Goal: Information Seeking & Learning: Learn about a topic

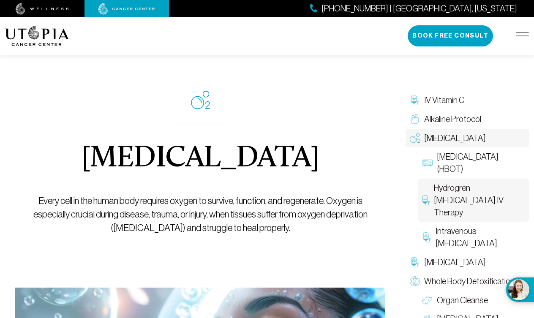
click at [466, 188] on span "Hydrogren [MEDICAL_DATA] IV Therapy" at bounding box center [479, 200] width 91 height 36
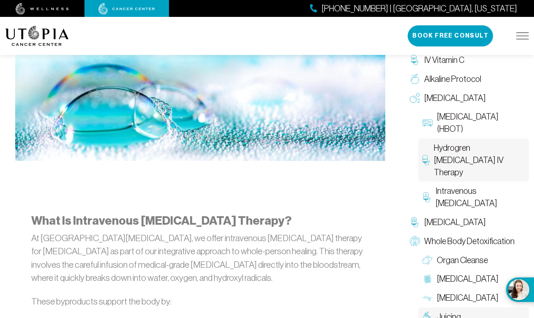
scroll to position [314, 0]
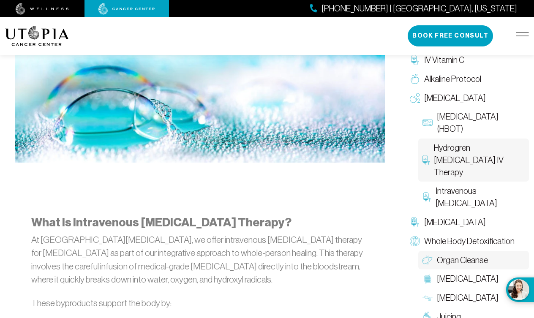
click at [518, 251] on link "Organ Cleanse" at bounding box center [473, 260] width 111 height 19
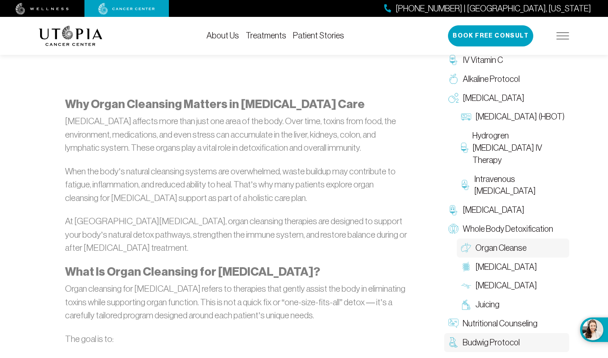
scroll to position [467, 0]
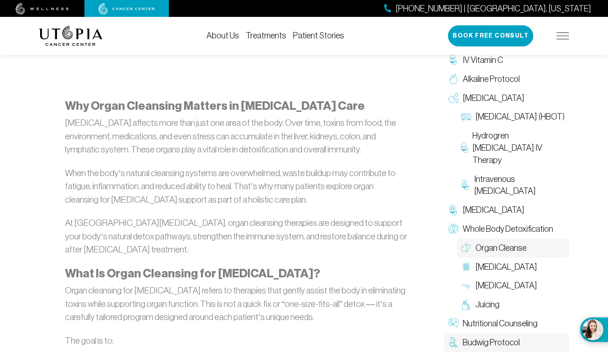
click at [496, 318] on span "Budwig Protocol" at bounding box center [491, 343] width 57 height 12
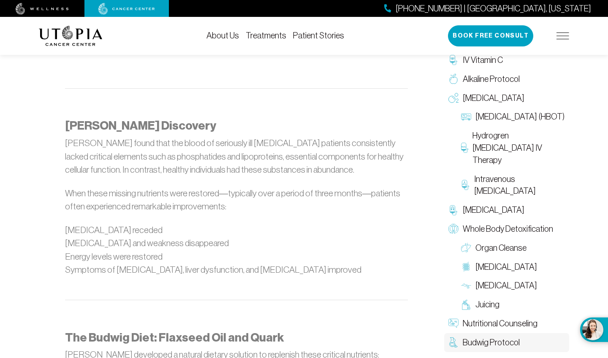
scroll to position [597, 0]
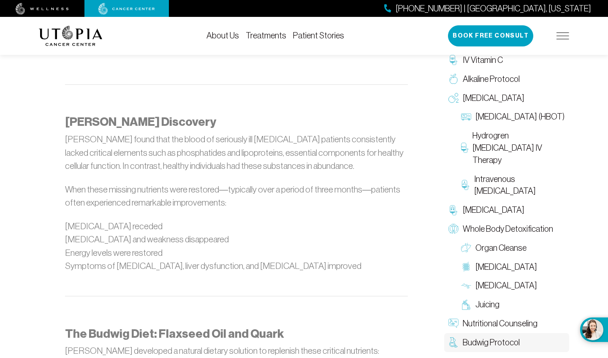
click at [225, 37] on link "About Us" at bounding box center [223, 35] width 33 height 9
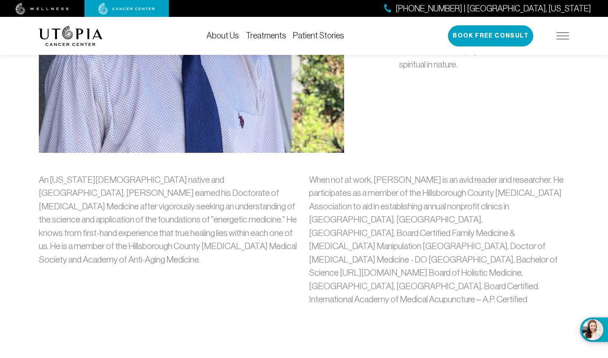
scroll to position [580, 0]
drag, startPoint x: 148, startPoint y: 191, endPoint x: 193, endPoint y: 194, distance: 44.9
click at [193, 194] on p "An [US_STATE][DEMOGRAPHIC_DATA] native and [GEOGRAPHIC_DATA], [PERSON_NAME] ear…" at bounding box center [169, 219] width 260 height 93
click at [227, 272] on div "An [US_STATE][DEMOGRAPHIC_DATA] native and [GEOGRAPHIC_DATA], [PERSON_NAME] ear…" at bounding box center [169, 243] width 270 height 140
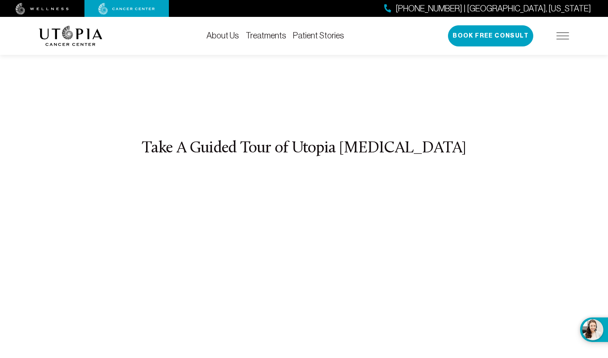
scroll to position [3092, 0]
click at [534, 39] on div "[PHONE_NUMBER] | [GEOGRAPHIC_DATA], [US_STATE] Book Free Consult" at bounding box center [508, 35] width 121 height 21
click at [534, 37] on img at bounding box center [563, 36] width 13 height 7
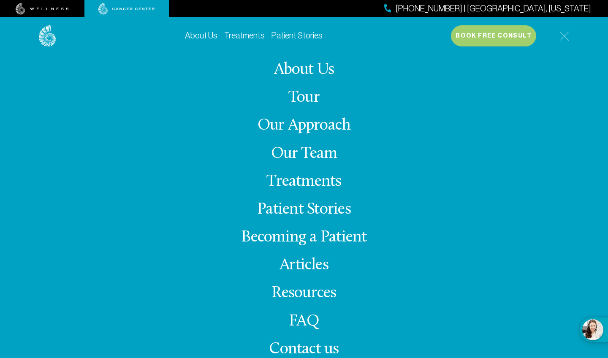
scroll to position [3145, 0]
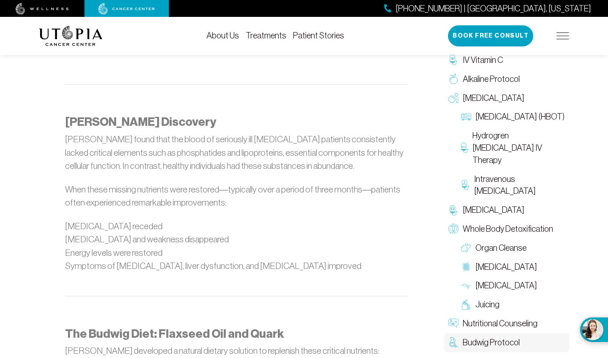
click at [128, 14] on img at bounding box center [126, 9] width 57 height 12
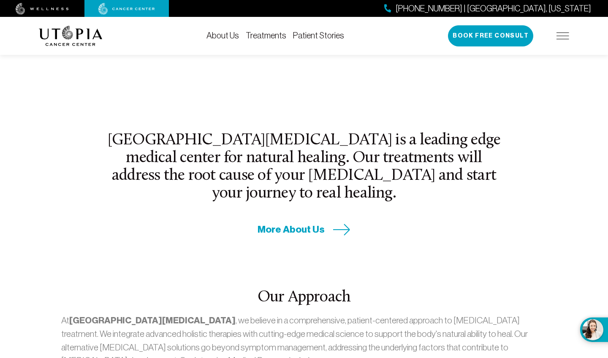
scroll to position [257, 0]
click at [226, 34] on link "About Us" at bounding box center [223, 35] width 33 height 9
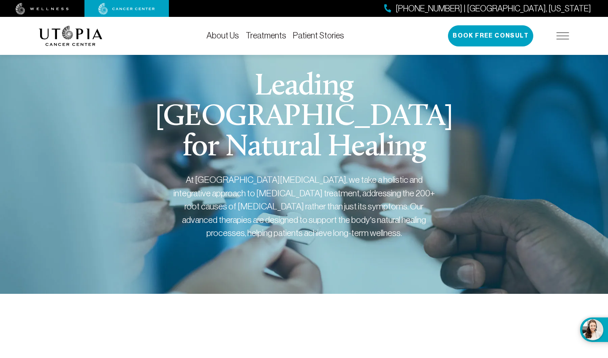
click at [272, 40] on link "Treatments" at bounding box center [266, 35] width 41 height 9
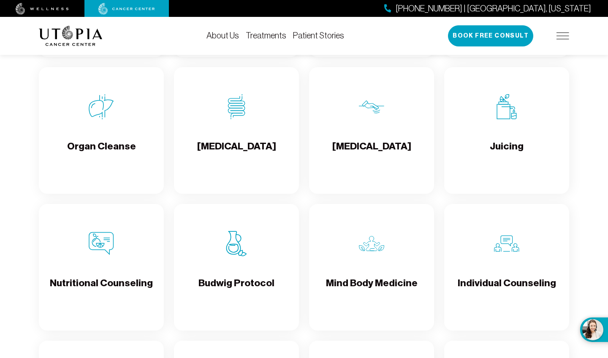
scroll to position [1131, 0]
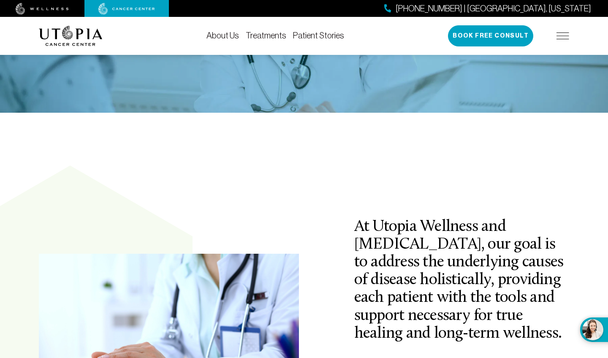
click at [217, 36] on link "About Us" at bounding box center [223, 35] width 33 height 9
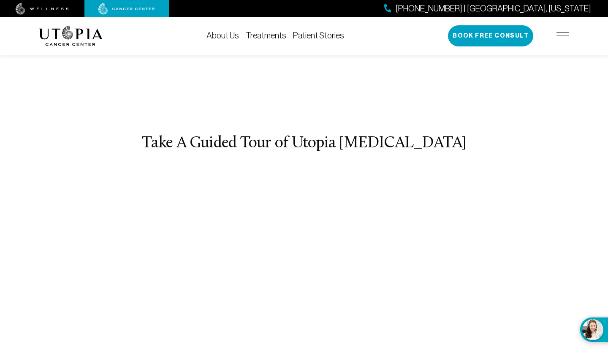
scroll to position [3096, 0]
click at [309, 38] on link "Patient Stories" at bounding box center [318, 35] width 51 height 9
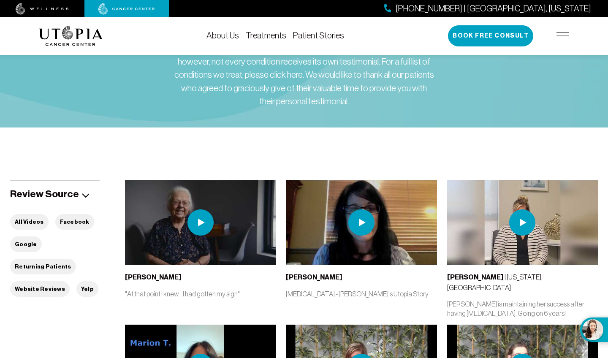
scroll to position [94, 0]
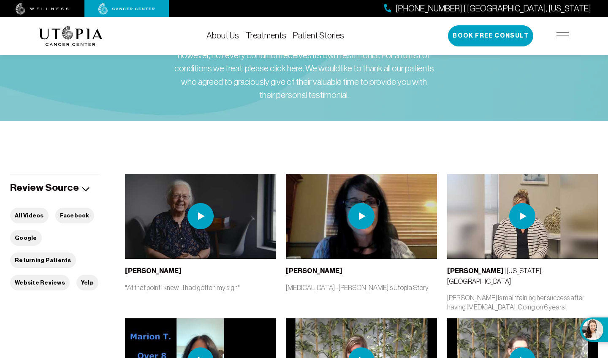
click at [199, 220] on img at bounding box center [201, 216] width 26 height 26
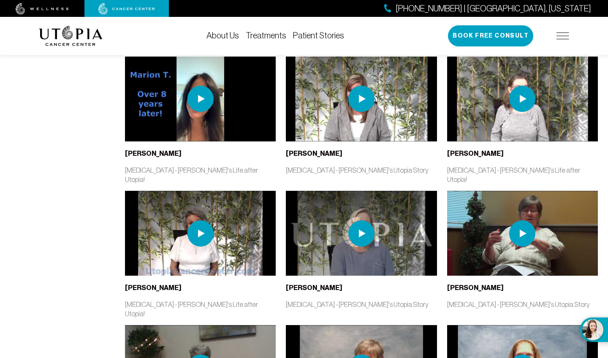
scroll to position [329, 0]
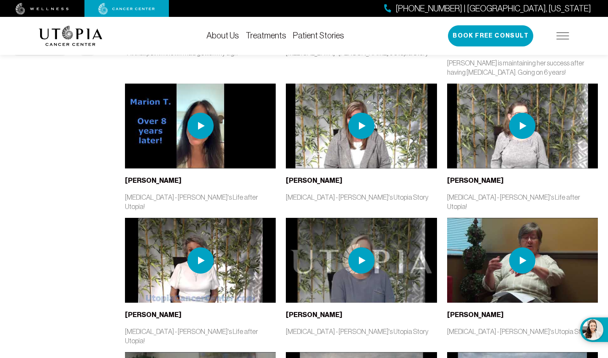
click at [522, 118] on img at bounding box center [522, 126] width 26 height 26
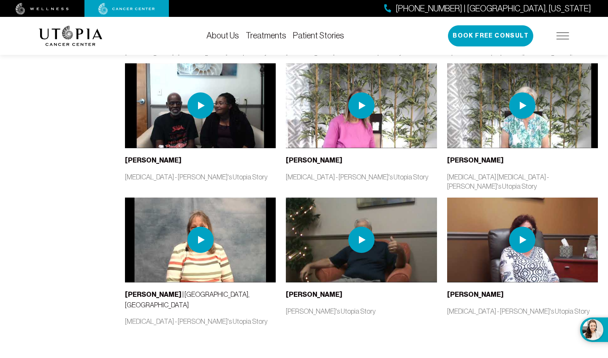
scroll to position [1398, 0]
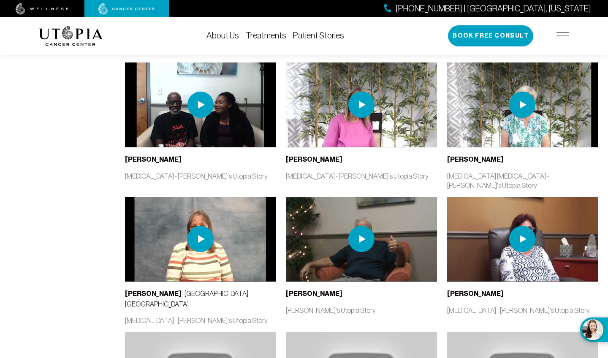
click at [364, 226] on img at bounding box center [361, 239] width 26 height 26
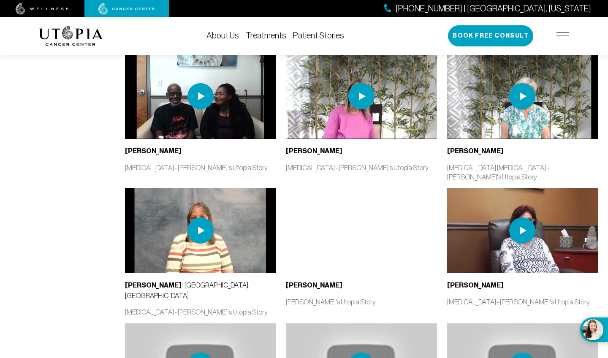
scroll to position [1405, 0]
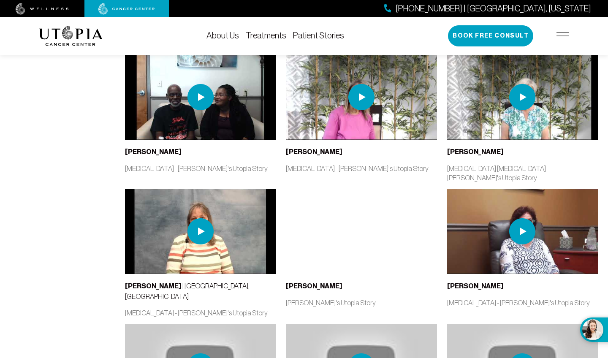
click at [534, 36] on img at bounding box center [563, 36] width 13 height 7
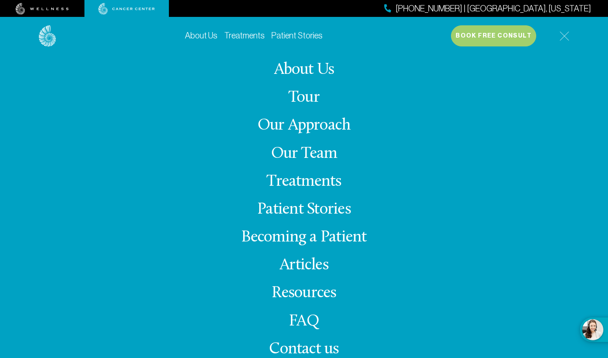
scroll to position [1442, 0]
click at [306, 318] on link "FAQ" at bounding box center [304, 321] width 30 height 16
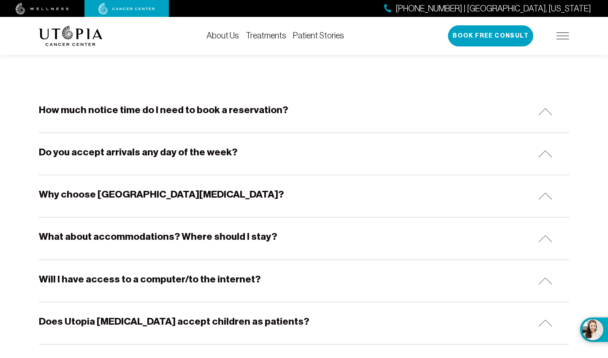
scroll to position [136, 0]
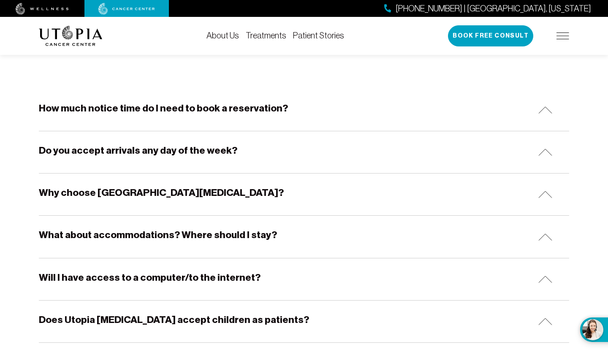
click at [534, 112] on img at bounding box center [546, 109] width 14 height 7
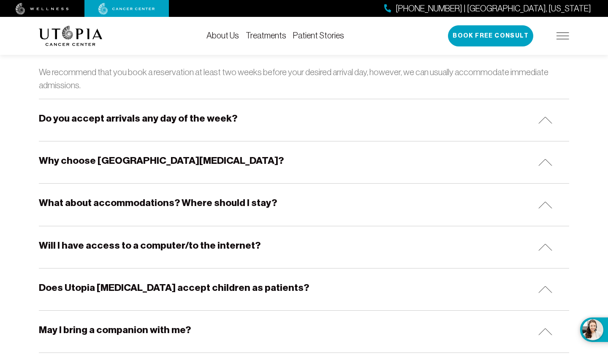
scroll to position [203, 0]
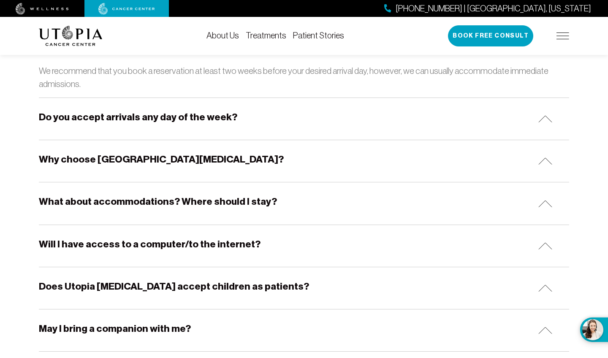
click at [534, 120] on img at bounding box center [546, 118] width 14 height 7
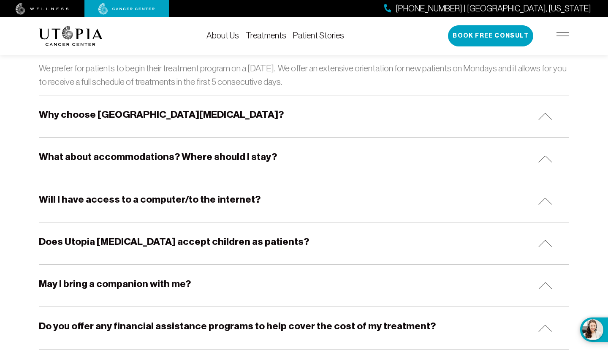
scroll to position [285, 0]
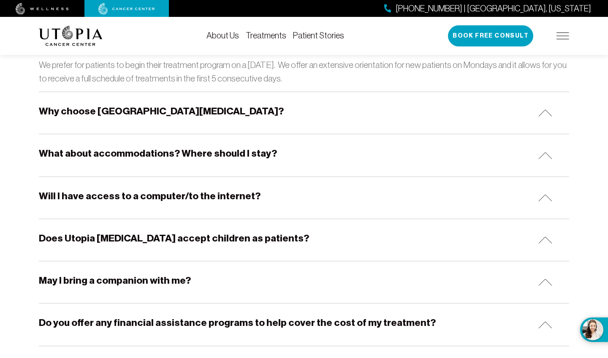
click at [534, 114] on img at bounding box center [546, 112] width 14 height 7
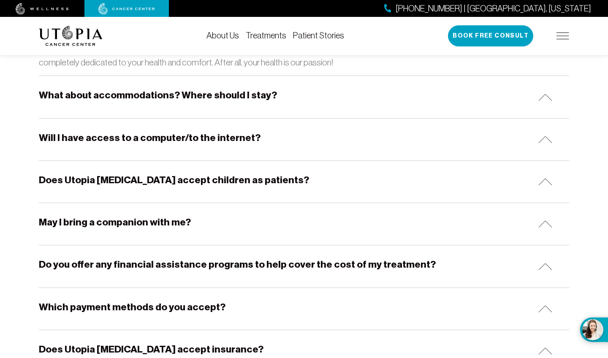
scroll to position [403, 0]
click at [534, 93] on img at bounding box center [546, 96] width 14 height 7
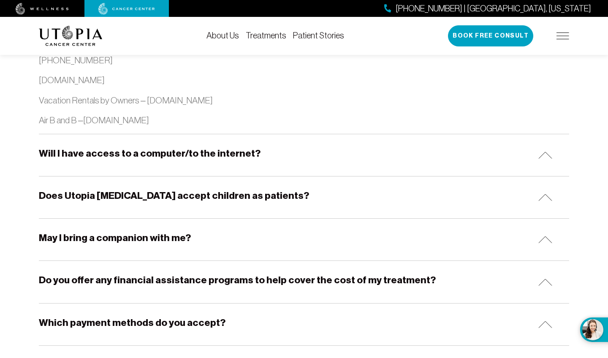
scroll to position [1067, 0]
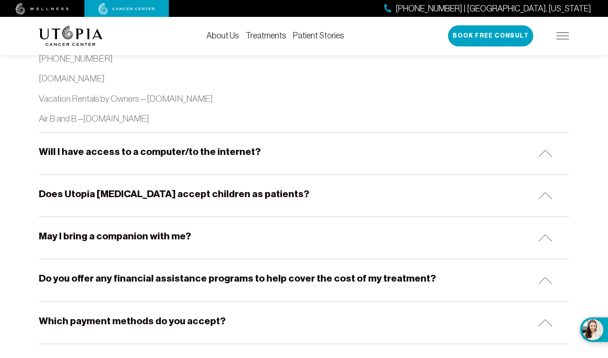
click at [534, 150] on img at bounding box center [546, 153] width 14 height 7
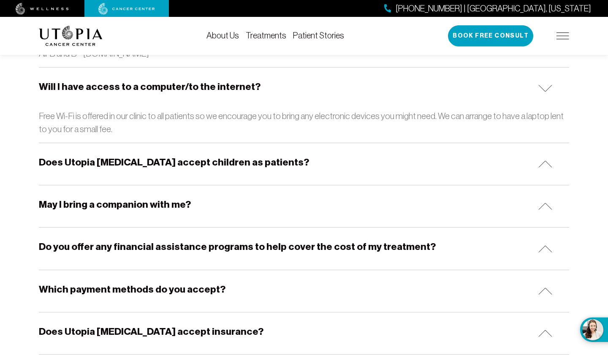
scroll to position [1133, 0]
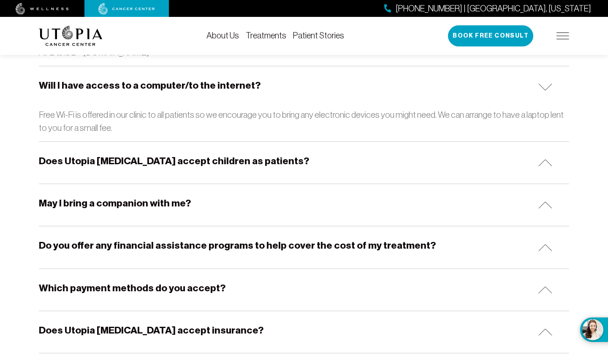
click at [534, 159] on img at bounding box center [546, 162] width 14 height 7
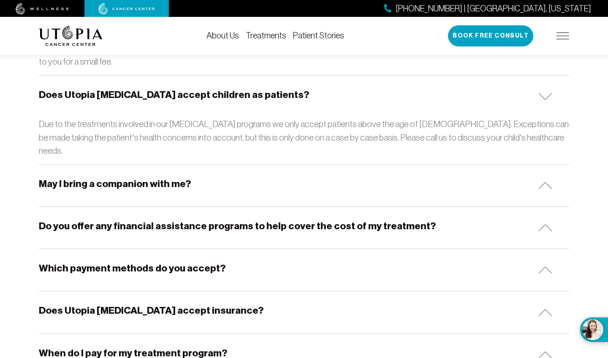
scroll to position [1200, 0]
click at [534, 182] on img at bounding box center [546, 185] width 14 height 7
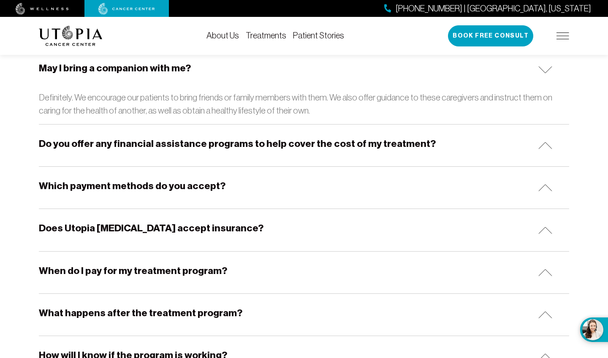
scroll to position [1317, 0]
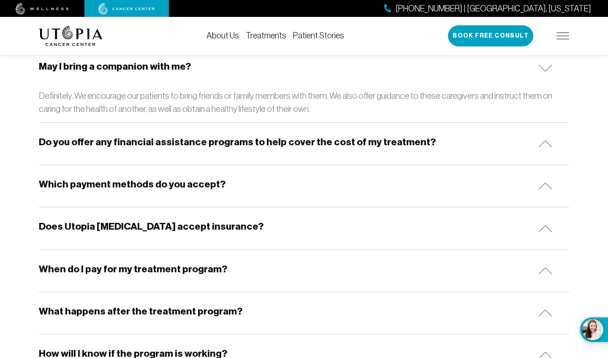
click at [534, 140] on img at bounding box center [546, 143] width 14 height 7
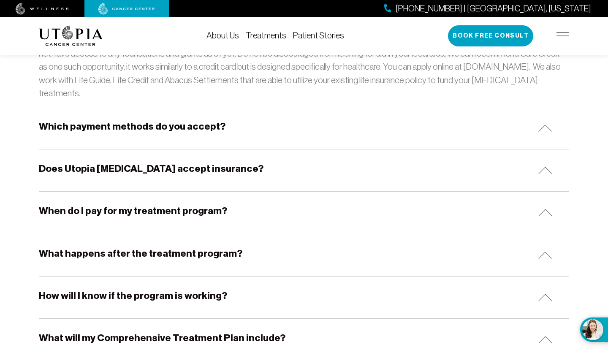
scroll to position [1452, 0]
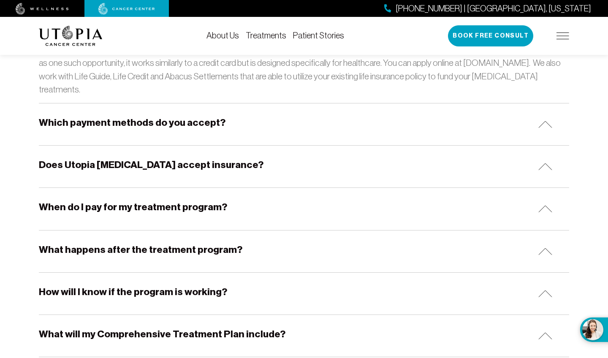
click at [534, 103] on div "Which payment methods do you accept?" at bounding box center [304, 124] width 531 height 42
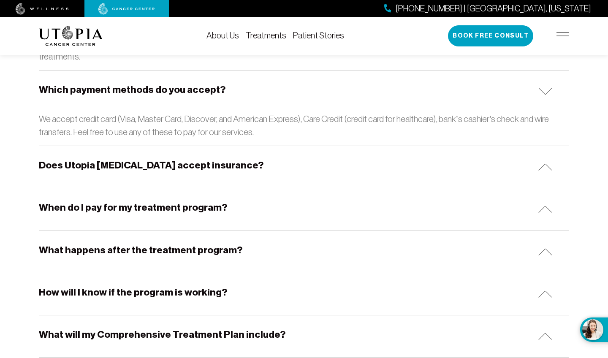
scroll to position [1487, 0]
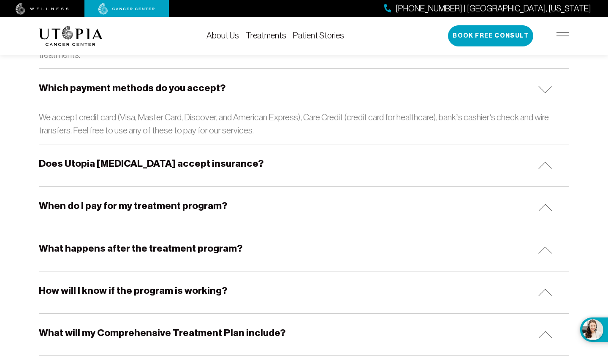
click at [534, 162] on img at bounding box center [546, 165] width 14 height 7
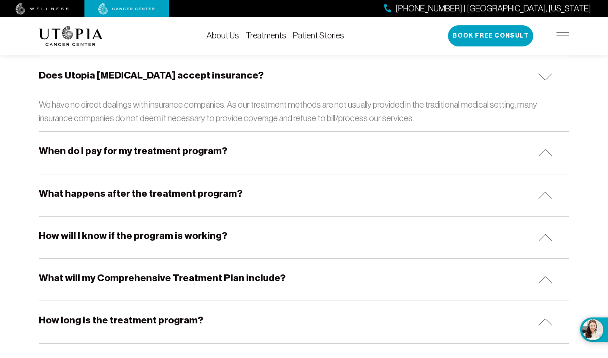
scroll to position [1576, 0]
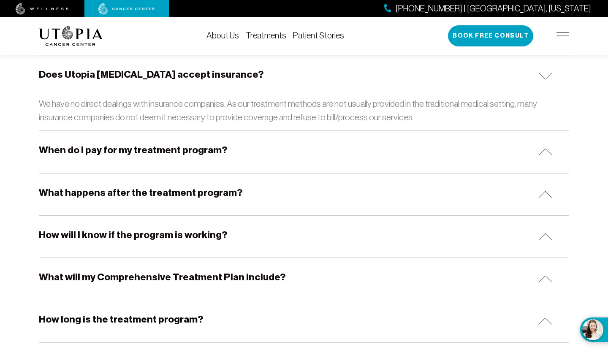
click at [534, 131] on div "When do I pay for my treatment program?" at bounding box center [304, 152] width 531 height 42
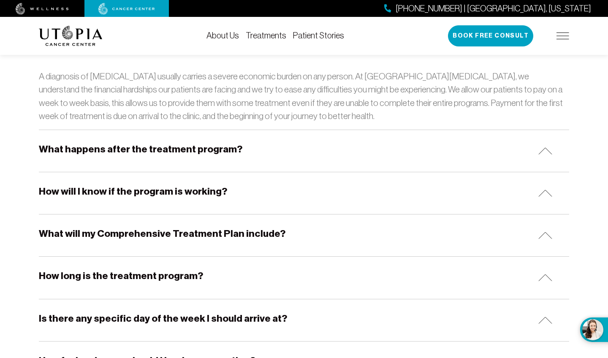
scroll to position [1680, 0]
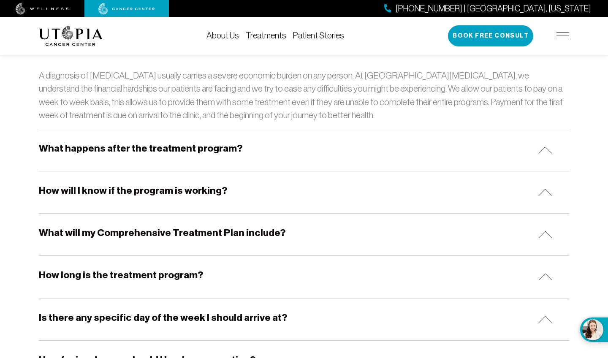
click at [534, 147] on img at bounding box center [546, 150] width 14 height 7
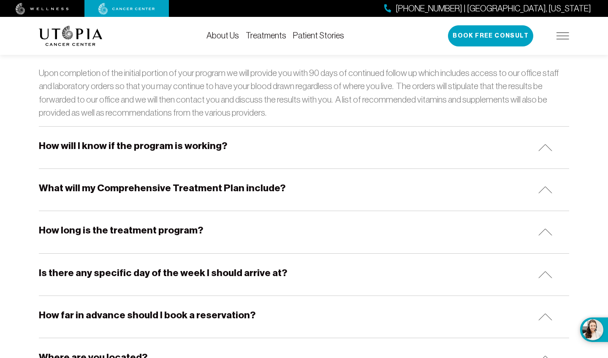
scroll to position [1787, 0]
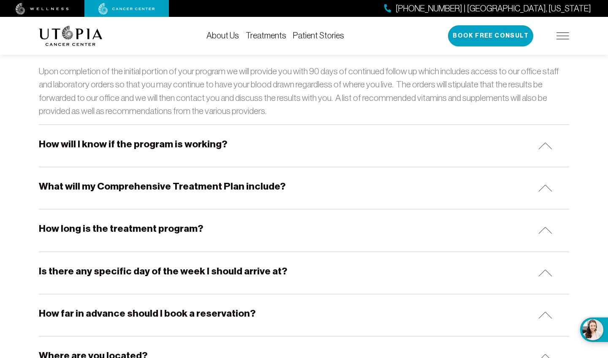
click at [534, 125] on div "How will I know if the program is working?" at bounding box center [304, 146] width 531 height 42
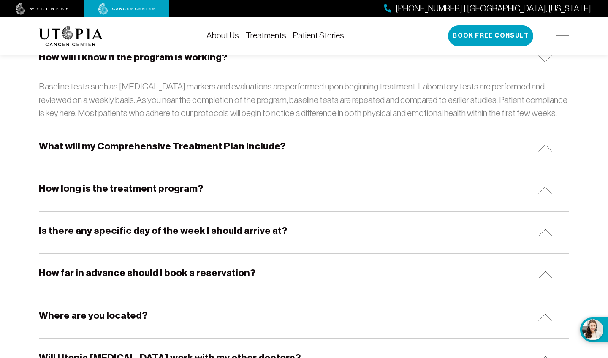
scroll to position [1877, 0]
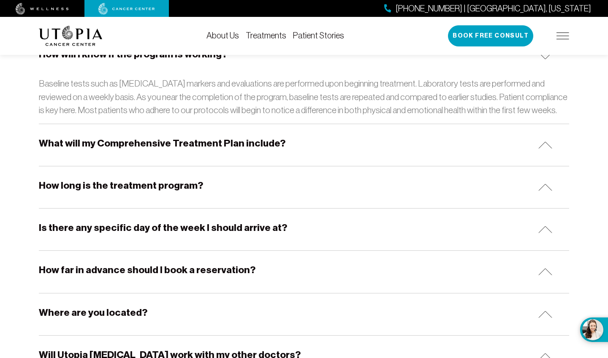
click at [534, 142] on img at bounding box center [546, 145] width 14 height 7
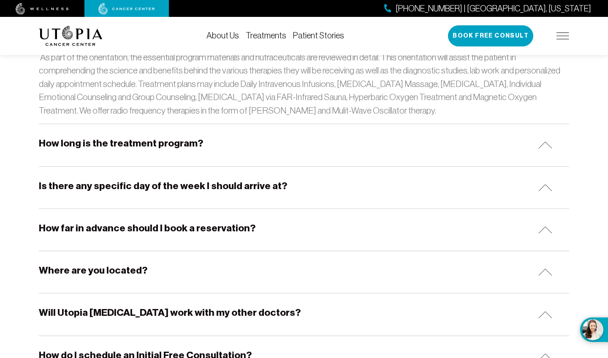
scroll to position [2020, 0]
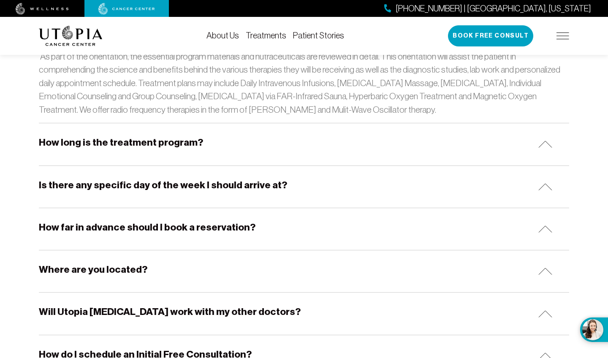
click at [534, 141] on img at bounding box center [546, 144] width 14 height 7
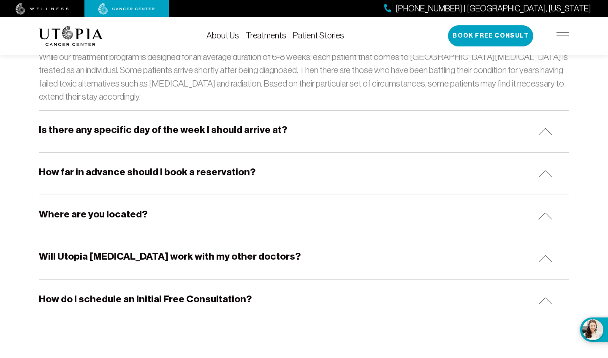
scroll to position [2141, 0]
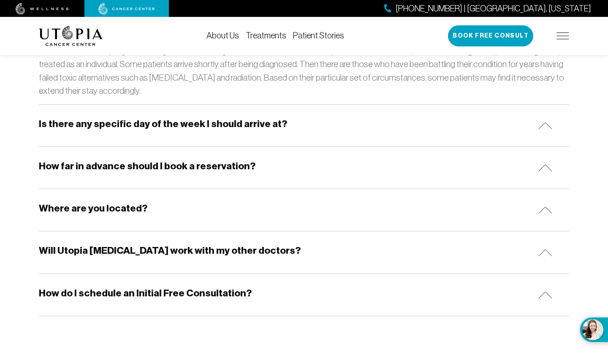
click at [534, 147] on div "How far in advance should I book a reservation?" at bounding box center [304, 168] width 531 height 42
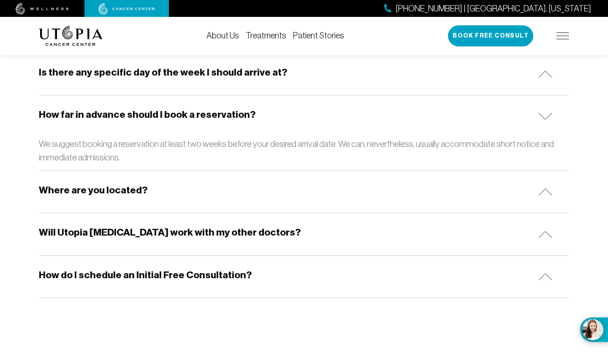
scroll to position [2198, 0]
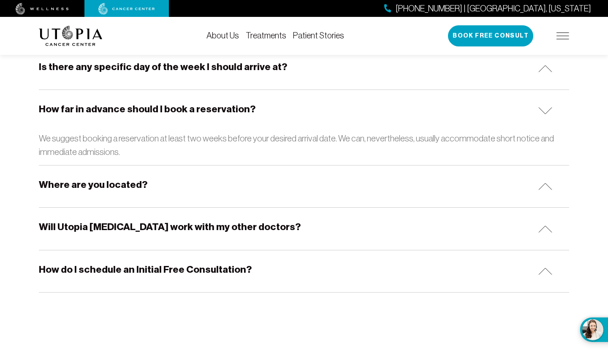
click at [534, 183] on img at bounding box center [546, 186] width 14 height 7
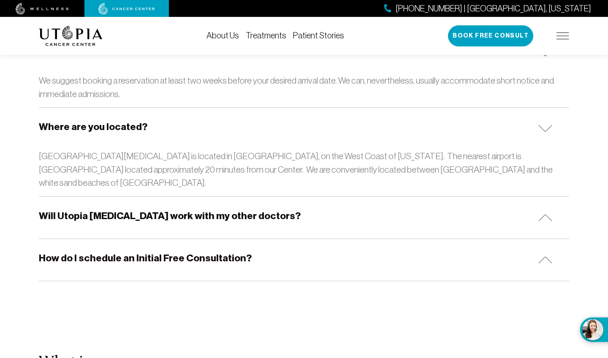
scroll to position [2271, 0]
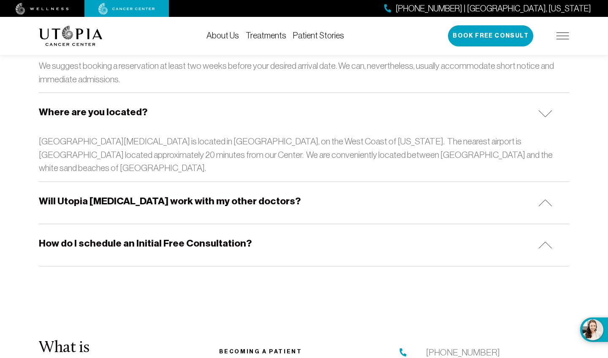
click at [534, 182] on div "Will Utopia [MEDICAL_DATA] work with my other doctors?" at bounding box center [304, 203] width 531 height 42
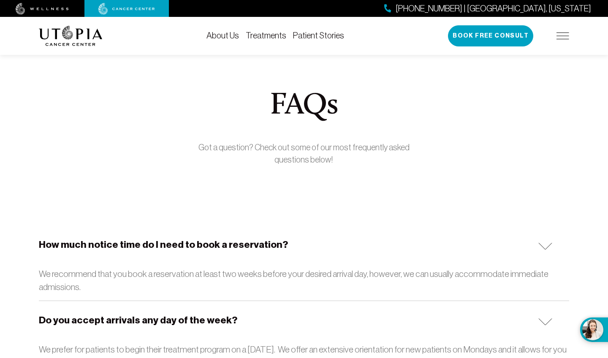
scroll to position [0, 0]
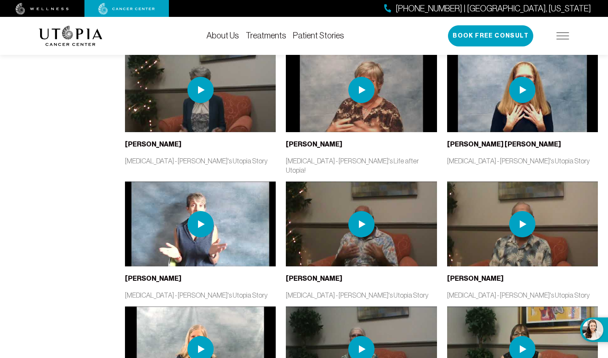
scroll to position [569, 0]
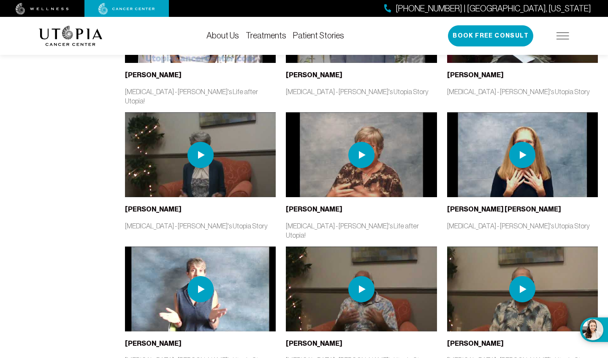
scroll to position [3096, 0]
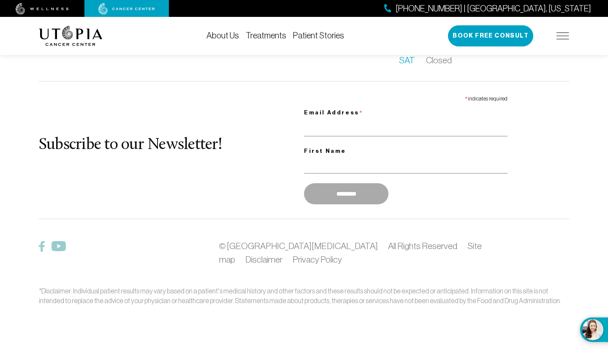
scroll to position [140, 0]
